Goal: Task Accomplishment & Management: Manage account settings

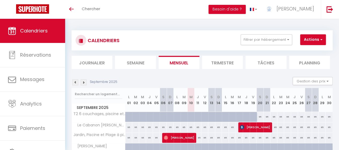
click at [190, 126] on div "85" at bounding box center [191, 127] width 7 height 10
type input "85"
type input "Mer 10 Septembre 2025"
type input "Jeu 11 Septembre 2025"
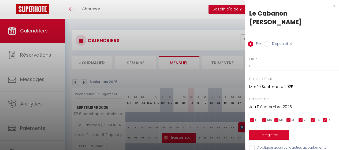
click at [280, 41] on label "Disponibilité" at bounding box center [280, 44] width 23 height 6
click at [269, 41] on input "Disponibilité" at bounding box center [266, 43] width 5 height 5
radio input "true"
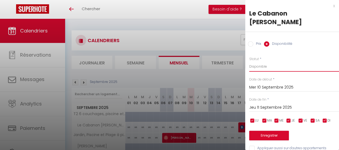
click at [272, 61] on select "Disponible Indisponible" at bounding box center [294, 66] width 90 height 10
click at [252, 41] on input "Prix" at bounding box center [250, 43] width 5 height 5
radio input "true"
radio input "false"
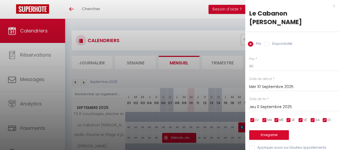
click at [211, 36] on div at bounding box center [169, 75] width 339 height 150
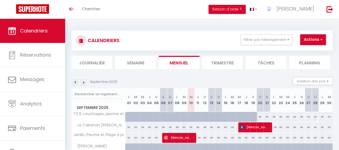
click at [306, 44] on button "Actions" at bounding box center [313, 39] width 26 height 11
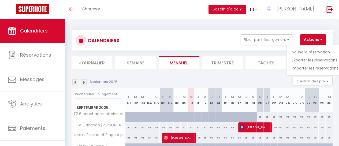
click at [222, 44] on div "CALENDRIERS Filtrer par hébergement Tous T2 6 couchages, piscine et mer. Jardin…" at bounding box center [202, 40] width 253 height 12
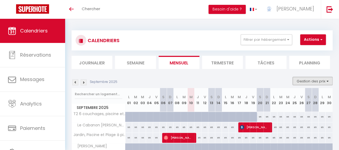
click at [309, 81] on button "Gestion des prix" at bounding box center [313, 81] width 40 height 8
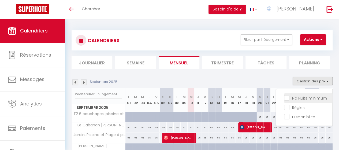
click at [307, 96] on input "Nb Nuits minimum" at bounding box center [308, 97] width 48 height 5
checkbox input "true"
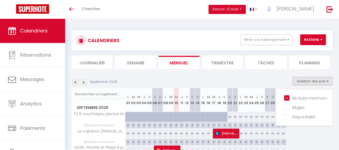
click at [248, 75] on section "Septembre 2025 Gestion des prix Nb Nuits minimum Règles Disponibilité Septembre…" at bounding box center [202, 133] width 261 height 123
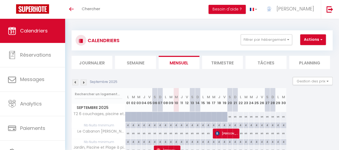
click at [176, 133] on div "85" at bounding box center [176, 133] width 5 height 10
type input "85"
type input "Mer 10 Septembre 2025"
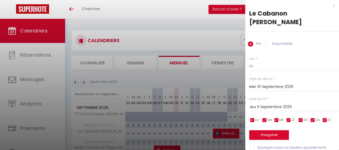
click at [295, 103] on input "Jeu 11 Septembre 2025" at bounding box center [294, 106] width 90 height 7
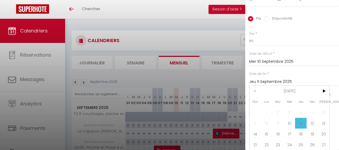
scroll to position [31, 0]
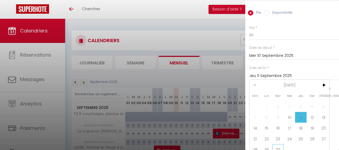
click at [280, 144] on span "30" at bounding box center [278, 149] width 12 height 11
type input "[DATE] Septembre 2025"
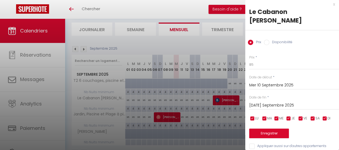
scroll to position [35, 0]
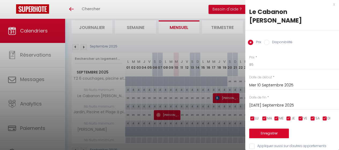
click at [219, 44] on div at bounding box center [169, 75] width 339 height 150
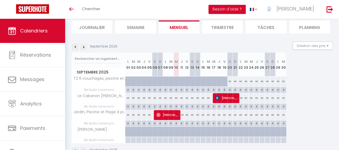
click at [176, 90] on div "4" at bounding box center [176, 89] width 5 height 5
type input "4"
type input "Mer 10 Septembre 2025"
type input "Jeu 11 Septembre 2025"
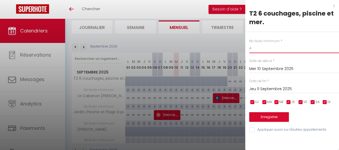
drag, startPoint x: 269, startPoint y: 46, endPoint x: 235, endPoint y: 48, distance: 34.1
click at [235, 48] on body "🟢 Des questions ou besoin d'assistance pour la migration AirBnB? Connectez-vous…" at bounding box center [169, 74] width 339 height 182
type input "3"
click at [274, 91] on input "Jeu 11 Septembre 2025" at bounding box center [294, 88] width 90 height 7
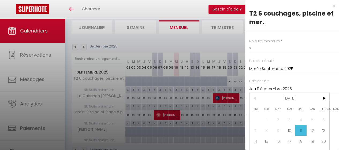
scroll to position [22, 0]
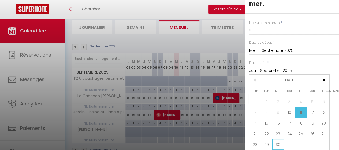
click at [281, 141] on span "30" at bounding box center [278, 144] width 12 height 11
type input "[DATE] Septembre 2025"
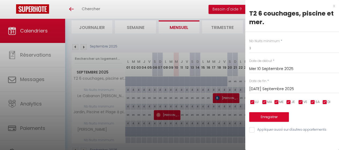
click at [252, 131] on input "Appliquer aussi sur d'autres appartements" at bounding box center [294, 129] width 90 height 5
checkbox input "true"
click at [261, 116] on button "Enregistrer" at bounding box center [269, 117] width 40 height 10
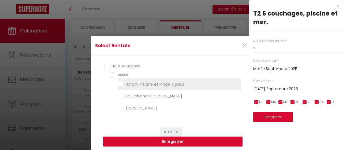
click at [179, 84] on pied "Jardin, Piscine et Plage à pied" at bounding box center [179, 83] width 123 height 5
checkbox pied "true"
checkbox d\'Olivier "false"
checkbox PERSO "false"
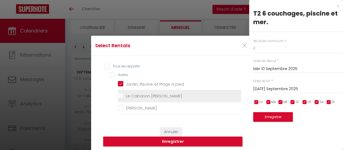
click at [161, 96] on d\'Olivier "Le Cabanon [PERSON_NAME]" at bounding box center [179, 95] width 123 height 5
checkbox d\'Olivier "true"
checkbox PERSO "false"
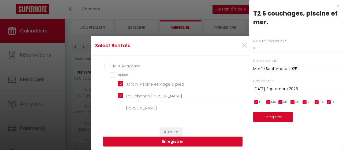
click at [161, 139] on button "Enregistrer" at bounding box center [172, 141] width 139 height 10
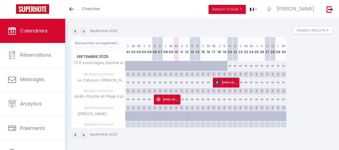
scroll to position [54, 0]
click at [98, 111] on span "[PERSON_NAME]" at bounding box center [91, 114] width 36 height 6
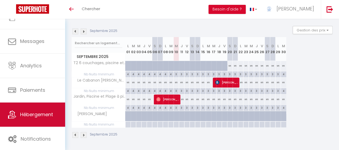
click at [36, 106] on link "Hébergement" at bounding box center [32, 114] width 65 height 24
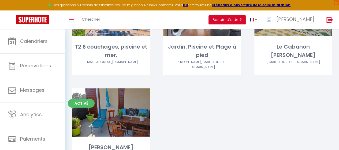
scroll to position [103, 0]
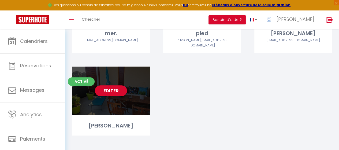
click at [101, 95] on div "Editer" at bounding box center [111, 90] width 78 height 48
select select "3"
select select "2"
select select "1"
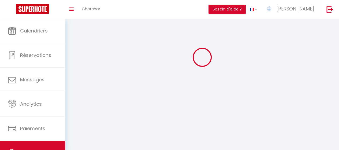
select select
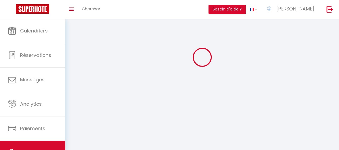
checkbox input "false"
select select
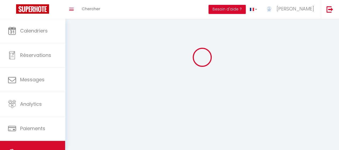
select select
select select "28"
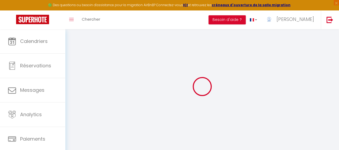
select select
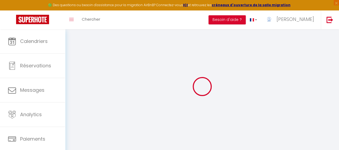
select select
checkbox input "false"
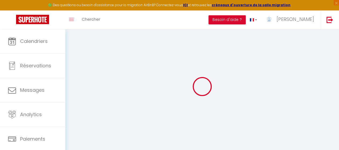
select select
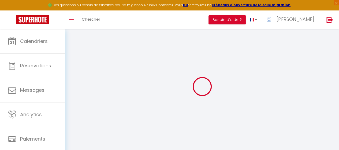
select select
checkbox input "false"
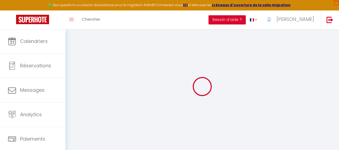
checkbox input "false"
select select
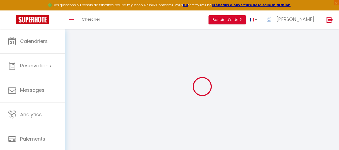
select select
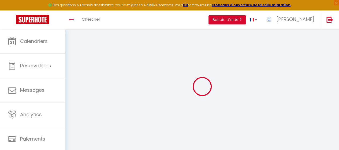
checkbox input "false"
select select
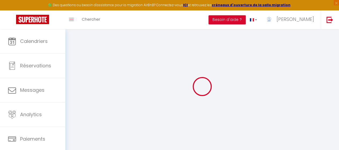
select select
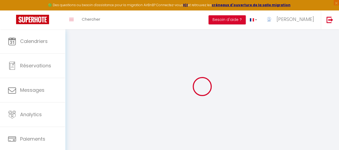
select select
checkbox input "false"
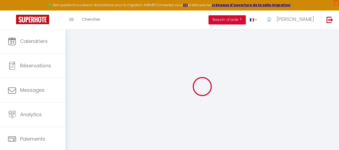
checkbox input "false"
select select
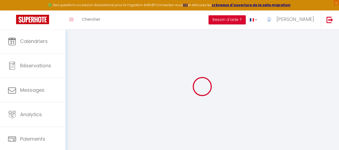
select select
checkbox input "false"
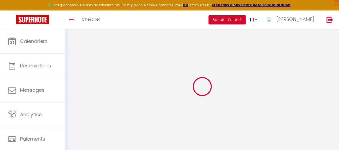
checkbox input "false"
select select
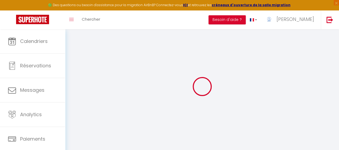
type input "[PERSON_NAME]"
type input "[STREET_ADDRESS]"
type input "13600"
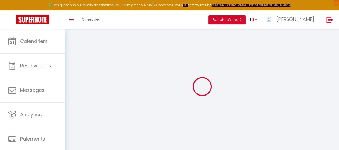
type input "LA CIOTAT"
select select "6"
select select
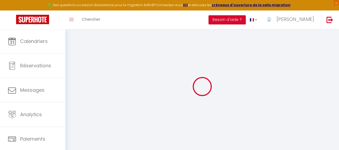
select select
type input "[STREET_ADDRESS][PERSON_NAME]"
type input "13600"
type input "La Ciotat"
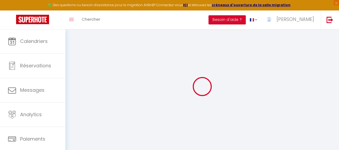
type input "[EMAIL_ADDRESS][DOMAIN_NAME]"
select select
checkbox input "true"
checkbox input "false"
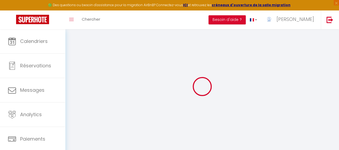
checkbox input "false"
type input "0"
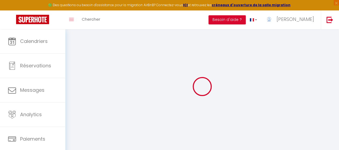
select select "42618"
select select
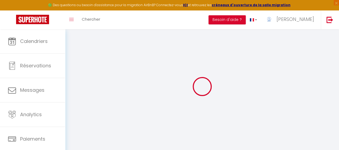
select select
checkbox input "true"
checkbox input "false"
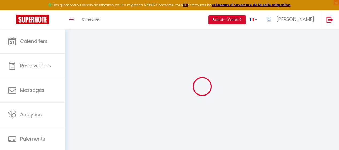
checkbox input "false"
select select
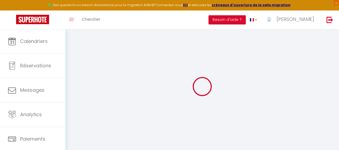
select select
checkbox input "true"
checkbox input "false"
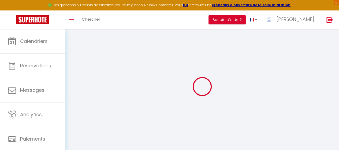
checkbox input "false"
select select
checkbox input "true"
checkbox input "false"
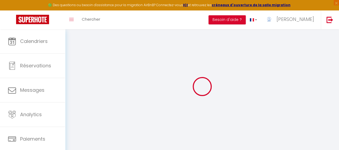
checkbox input "false"
select select "15:00"
select select "23:45"
select select "11:00"
select select "30"
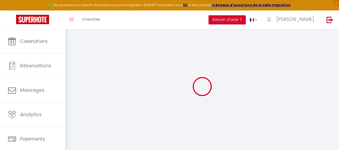
select select "120"
select select
checkbox input "true"
checkbox input "false"
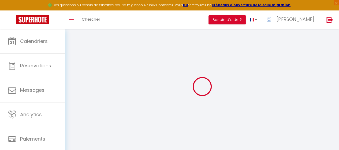
checkbox input "false"
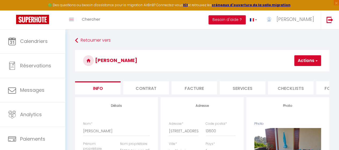
select select
checkbox input "true"
checkbox input "false"
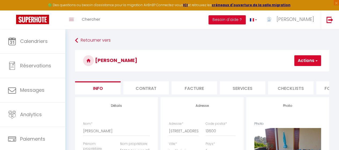
click at [304, 60] on button "Actions" at bounding box center [307, 60] width 27 height 11
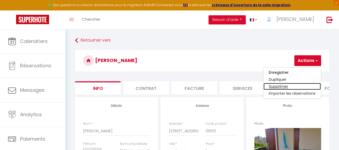
click at [279, 86] on link "Supprimer" at bounding box center [291, 86] width 57 height 7
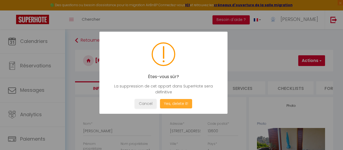
click at [168, 105] on button "Yes, delete it!" at bounding box center [176, 103] width 32 height 9
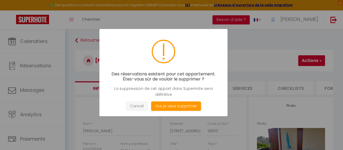
click at [138, 107] on button "Cancel" at bounding box center [137, 105] width 22 height 9
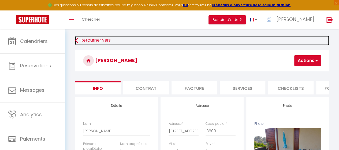
click at [196, 38] on link "Retourner vers" at bounding box center [202, 41] width 254 height 10
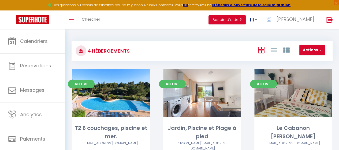
click at [267, 34] on div "4 Hébergements Actions Créer un Hébergement Nouveau groupe Initialiser les appa…" at bounding box center [202, 143] width 274 height 229
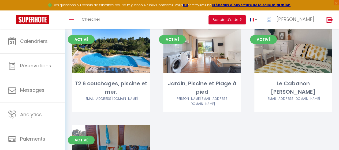
scroll to position [43, 0]
